Goal: Entertainment & Leisure: Browse casually

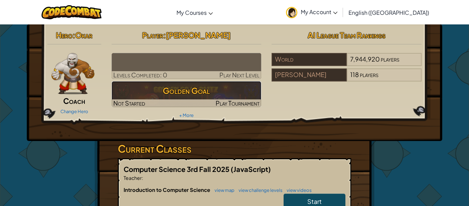
click at [210, 82] on img at bounding box center [187, 94] width 150 height 26
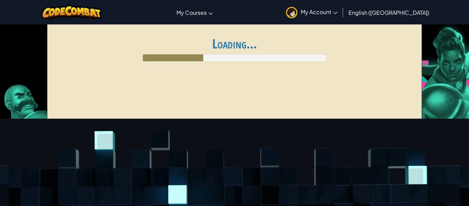
click at [208, 81] on div "Global AI League ends at [DATE] 10:59 PM Register for AI League Ladder My Match…" at bounding box center [234, 73] width 375 height 103
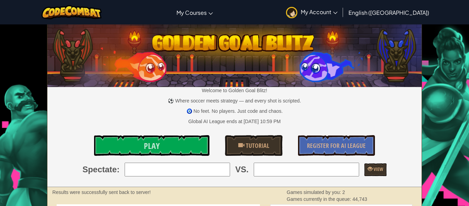
click at [208, 81] on img at bounding box center [234, 54] width 374 height 65
click at [189, 144] on link "Play" at bounding box center [151, 145] width 115 height 21
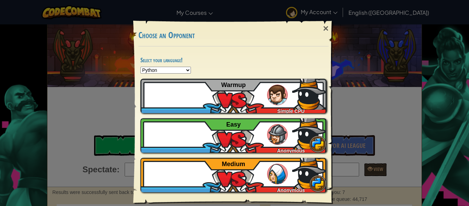
click at [189, 144] on div "Newcomer Anonymous Easy" at bounding box center [233, 135] width 186 height 34
